Goal: Browse casually

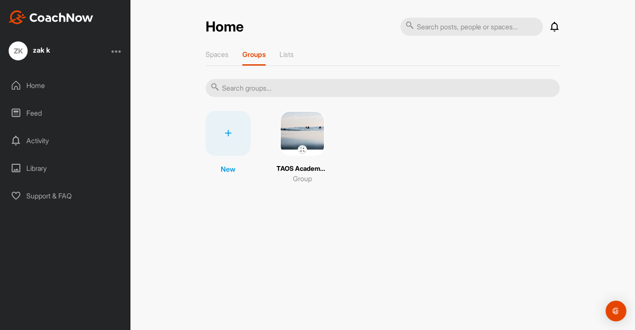
click at [66, 76] on div "Home" at bounding box center [66, 86] width 122 height 22
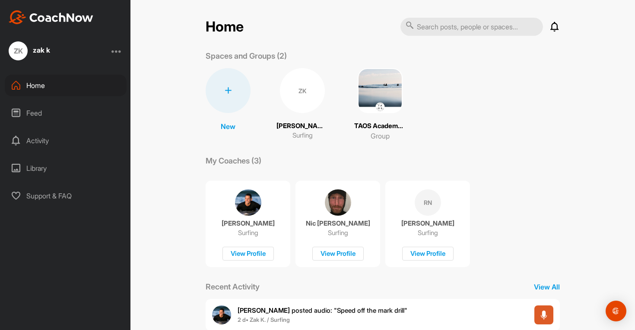
click at [308, 83] on div "ZK" at bounding box center [302, 90] width 45 height 45
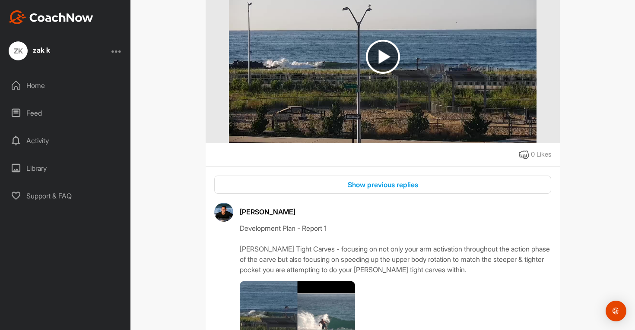
scroll to position [367, 0]
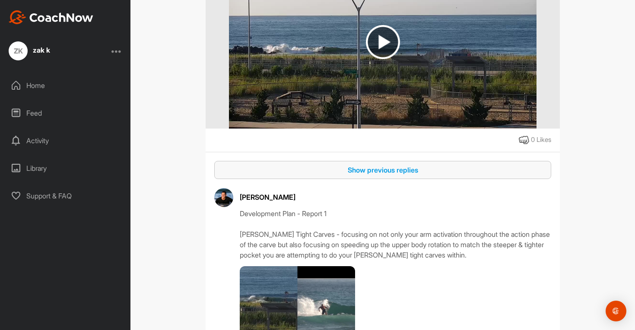
click at [417, 174] on div "Show previous replies" at bounding box center [382, 170] width 323 height 10
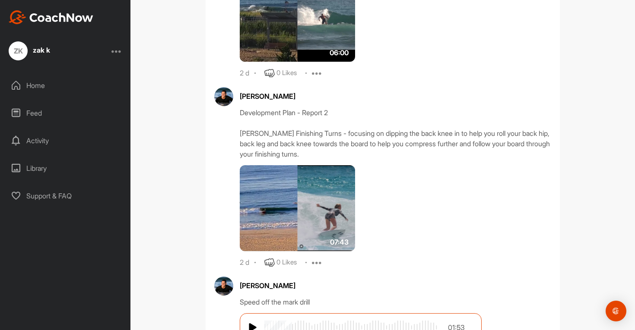
scroll to position [798, 0]
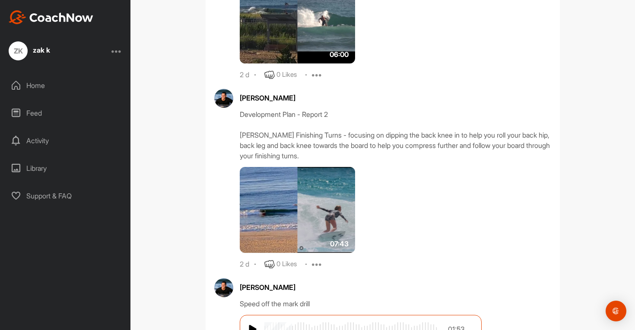
click at [308, 219] on img at bounding box center [297, 210] width 115 height 86
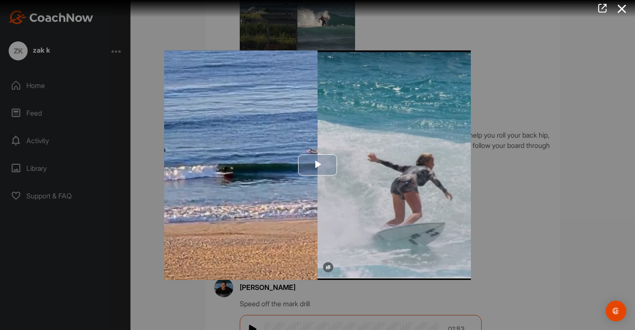
click at [378, 203] on img "Video Player" at bounding box center [317, 165] width 307 height 230
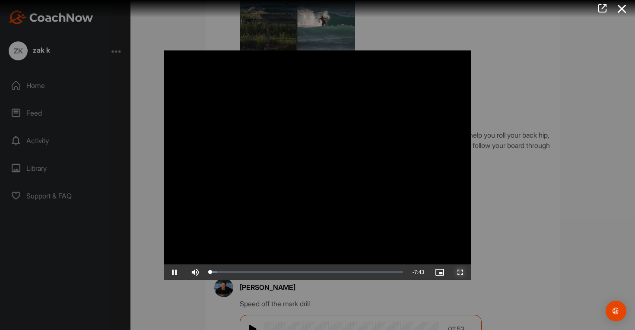
click at [463, 273] on span "Video Player" at bounding box center [460, 273] width 21 height 0
click at [176, 273] on span "Video Player" at bounding box center [174, 273] width 21 height 0
click at [521, 152] on div at bounding box center [317, 165] width 635 height 330
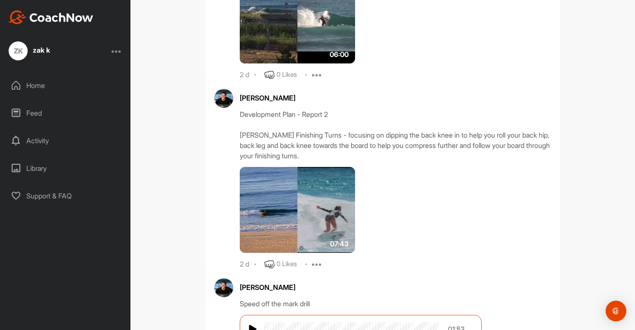
scroll to position [714, 0]
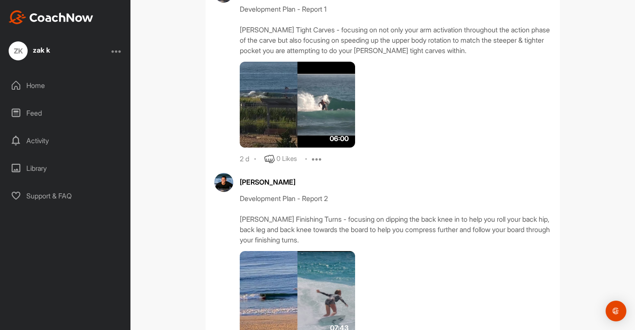
click at [295, 103] on img at bounding box center [297, 105] width 115 height 86
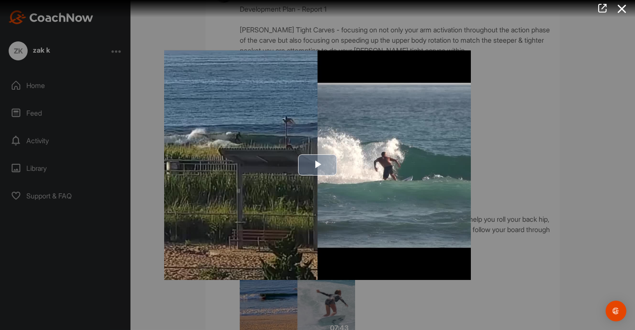
click at [318, 165] on span "Video Player" at bounding box center [318, 165] width 0 height 0
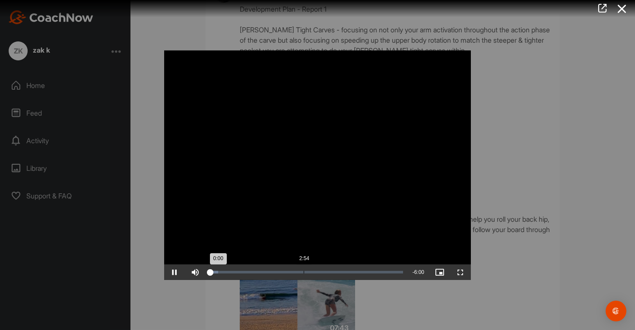
click at [303, 270] on div "Loaded : 4.31% 2:54 0:00" at bounding box center [307, 273] width 202 height 16
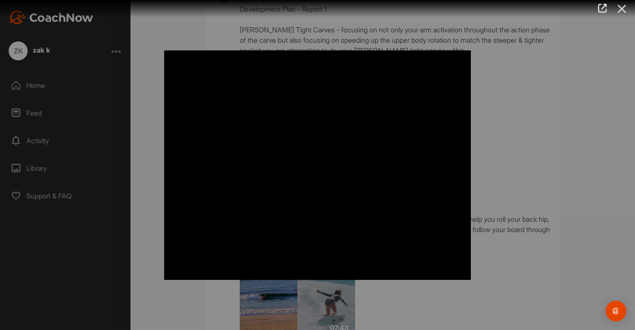
click at [626, 12] on icon at bounding box center [622, 9] width 20 height 16
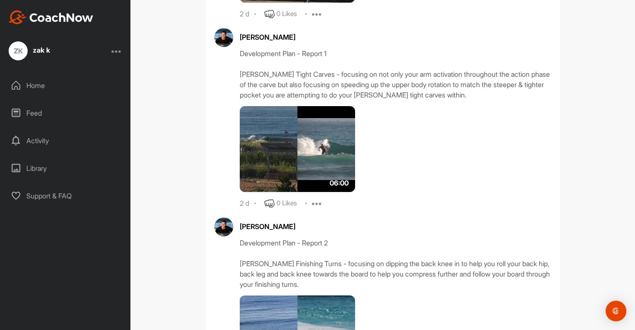
scroll to position [549, 0]
